Goal: Navigation & Orientation: Find specific page/section

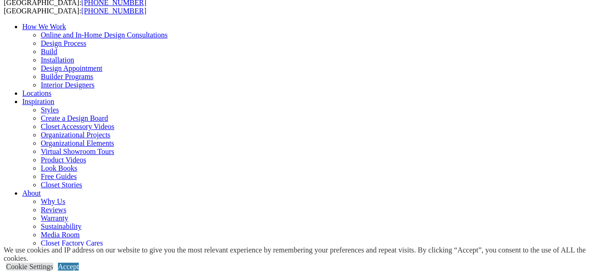
scroll to position [82, 0]
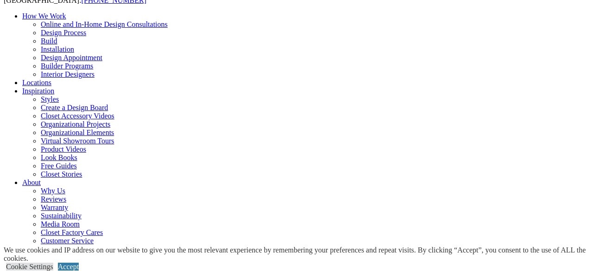
scroll to position [81, 0]
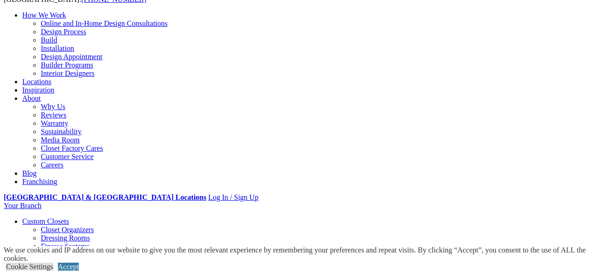
click at [51, 78] on link "Locations" at bounding box center [36, 82] width 29 height 8
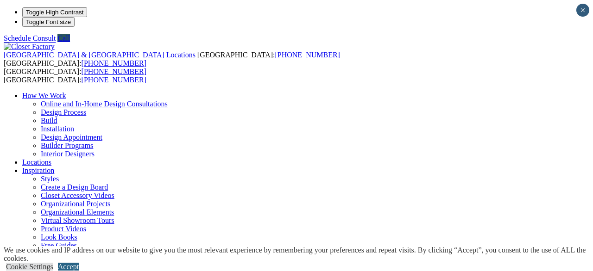
click at [79, 263] on link "Accept" at bounding box center [68, 267] width 21 height 8
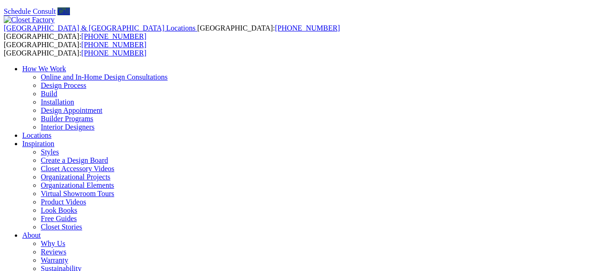
scroll to position [21, 0]
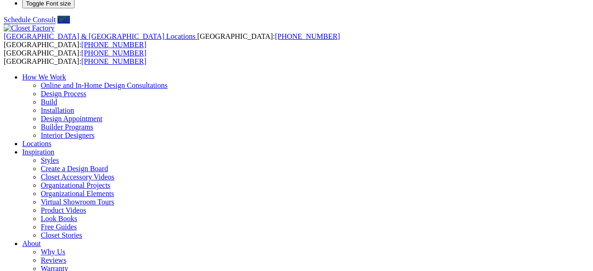
scroll to position [18, 0]
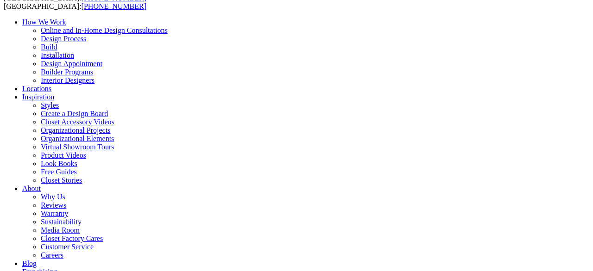
scroll to position [75, 0]
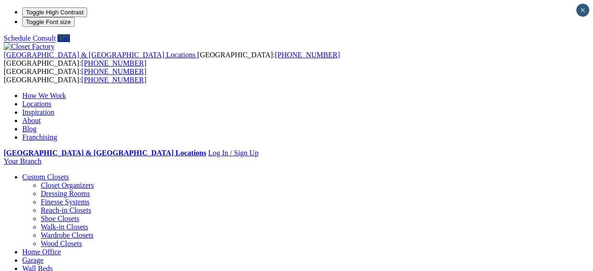
click at [51, 100] on link "Locations" at bounding box center [36, 104] width 29 height 8
